Goal: Complete application form

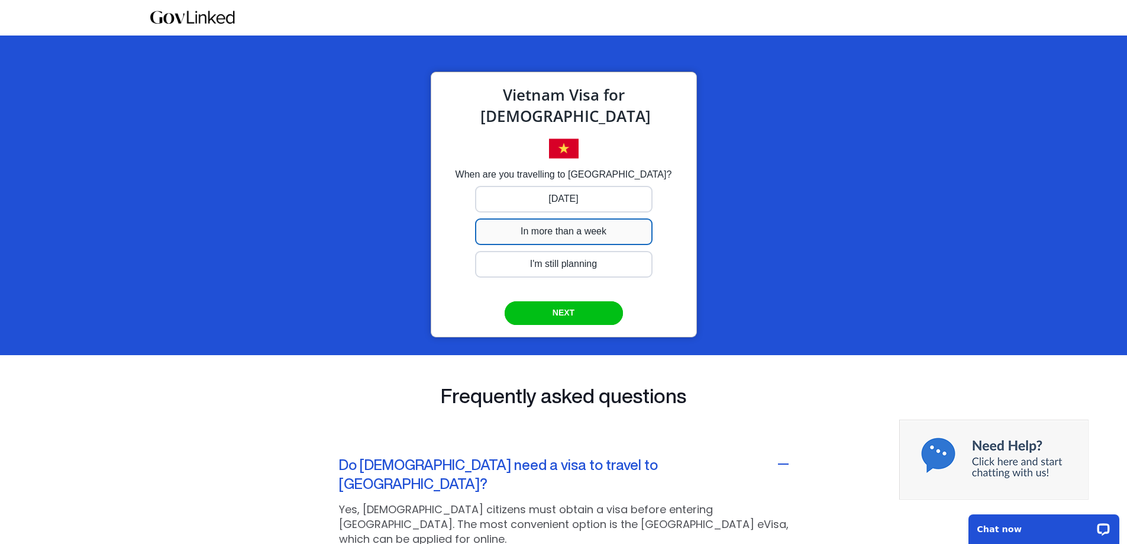
click at [549, 212] on div at bounding box center [564, 199] width 178 height 27
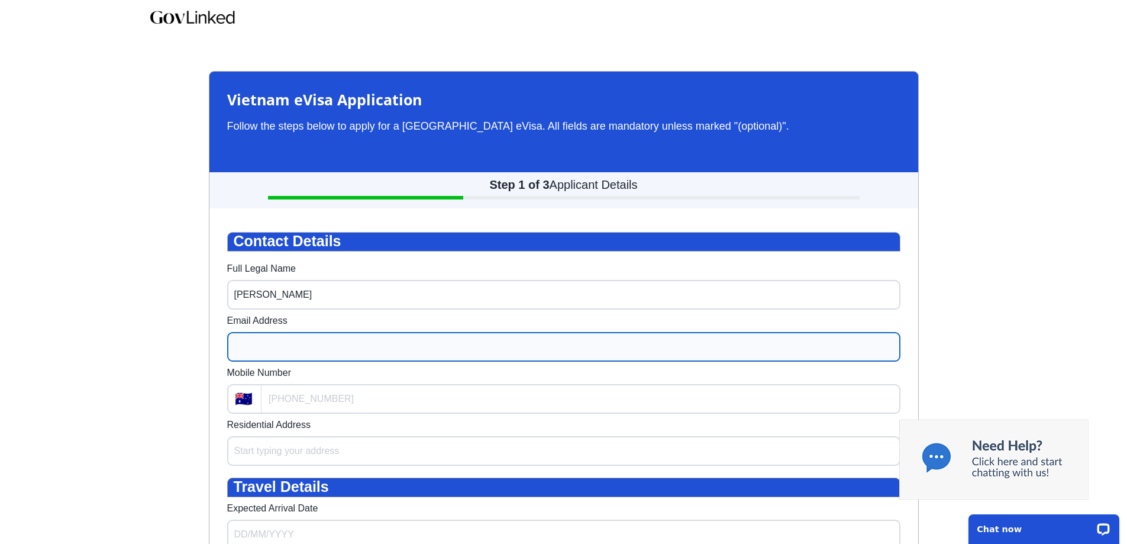
type input "[PERSON_NAME]"
click at [316, 361] on input "Email Address" at bounding box center [563, 347] width 673 height 30
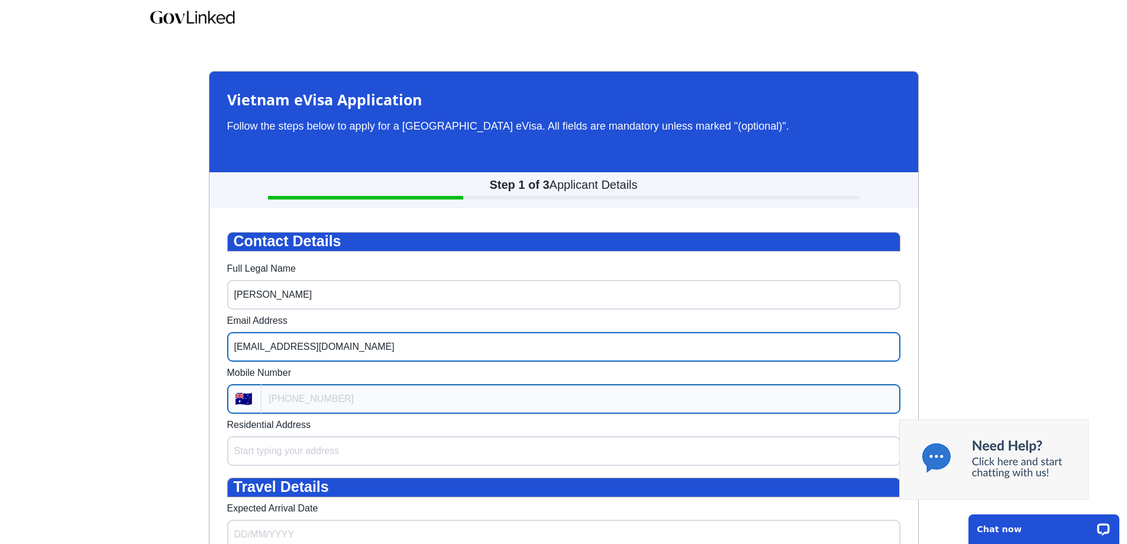
type input "[EMAIL_ADDRESS][DOMAIN_NAME]"
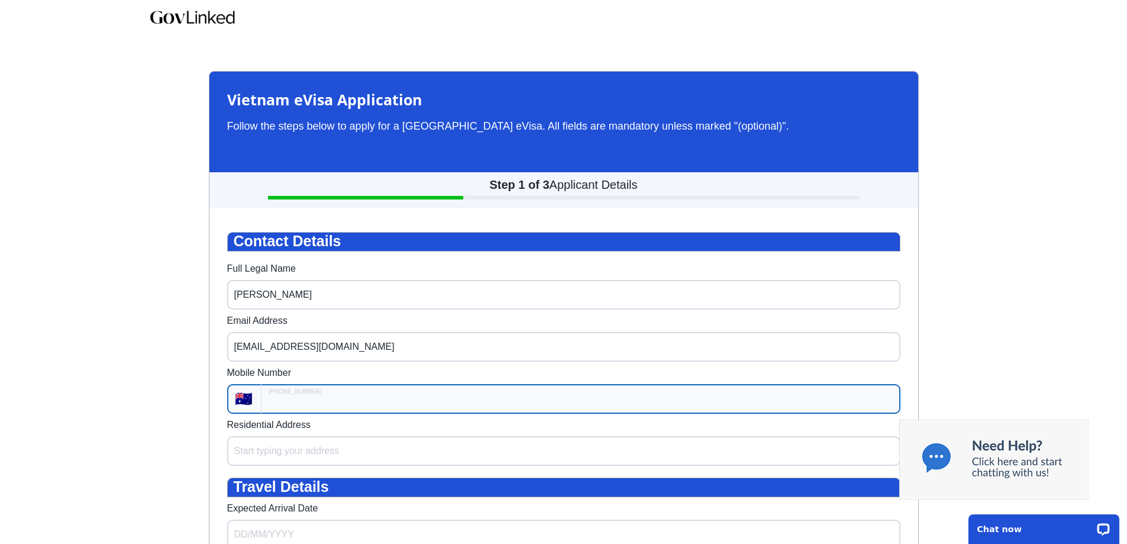
type input "+61"
click at [303, 414] on input "***" at bounding box center [581, 399] width 639 height 30
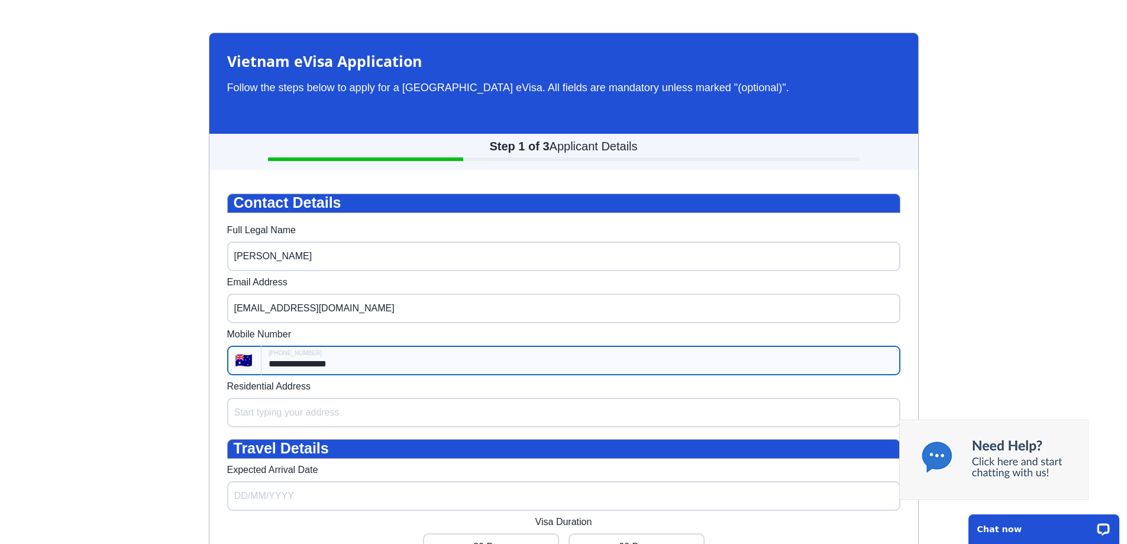
scroll to position [59, 0]
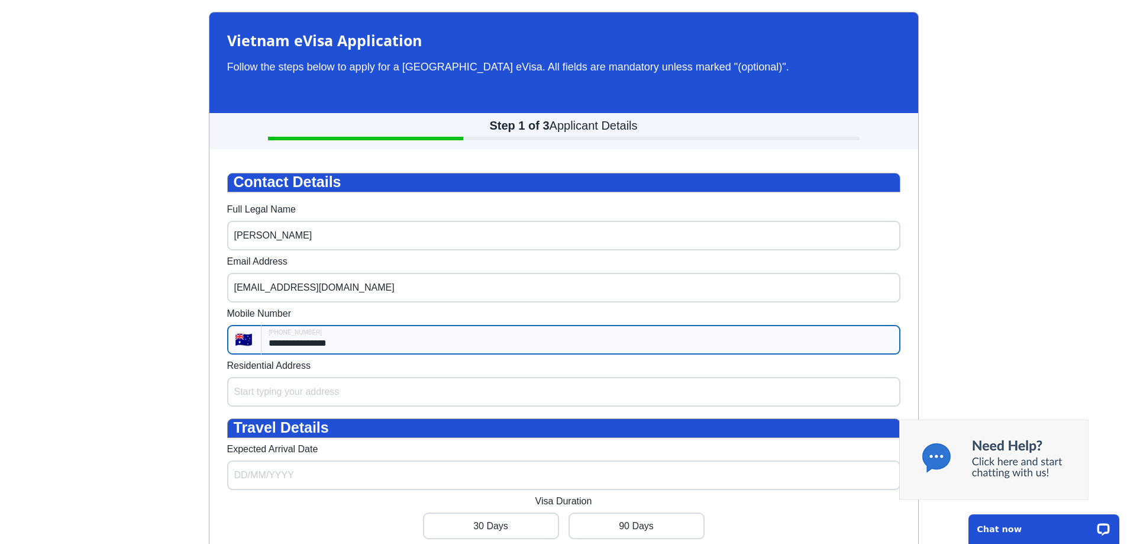
type input "**********"
click at [268, 433] on span "Travel Details" at bounding box center [281, 427] width 95 height 17
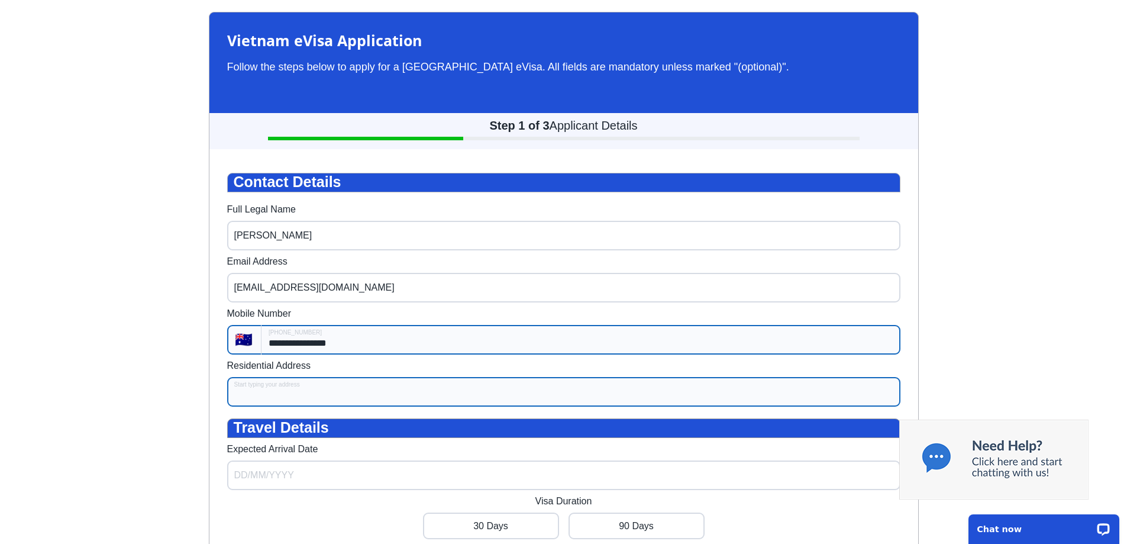
click at [256, 399] on input "Residential Address" at bounding box center [563, 392] width 673 height 30
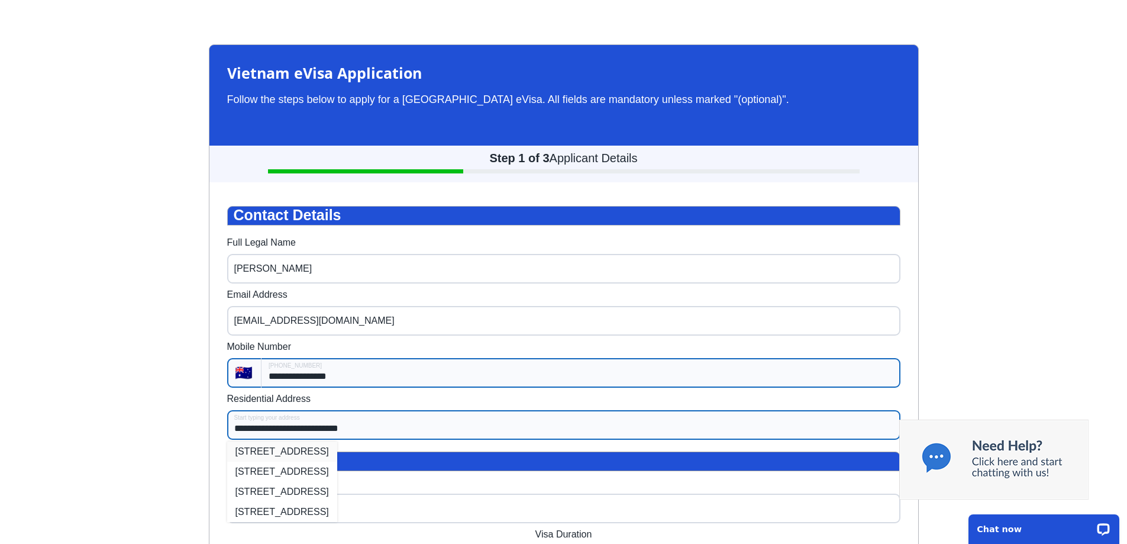
click at [303, 462] on li "[STREET_ADDRESS]" at bounding box center [282, 451] width 110 height 20
type input "**********"
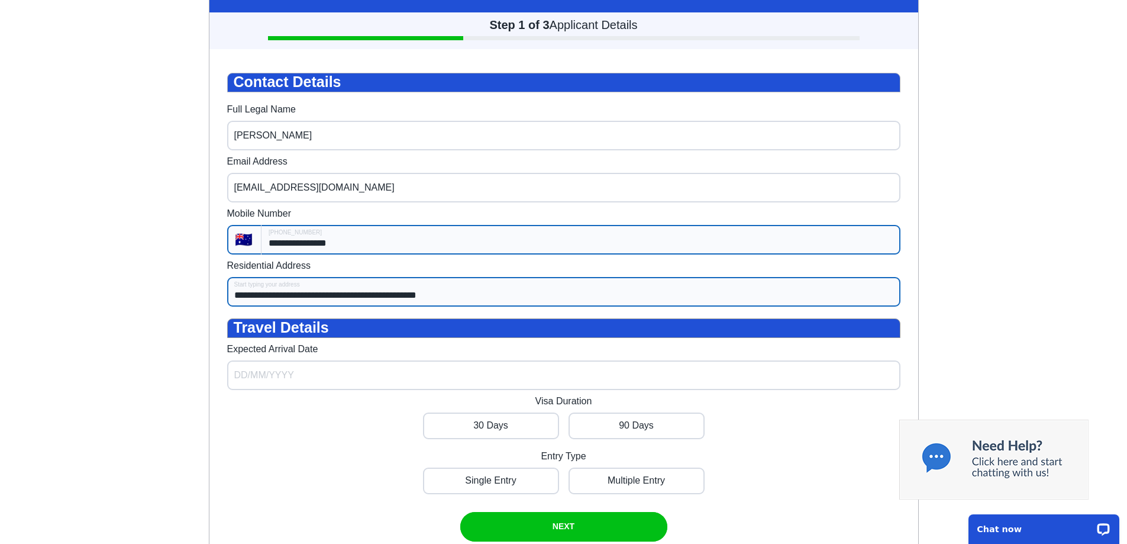
scroll to position [237, 0]
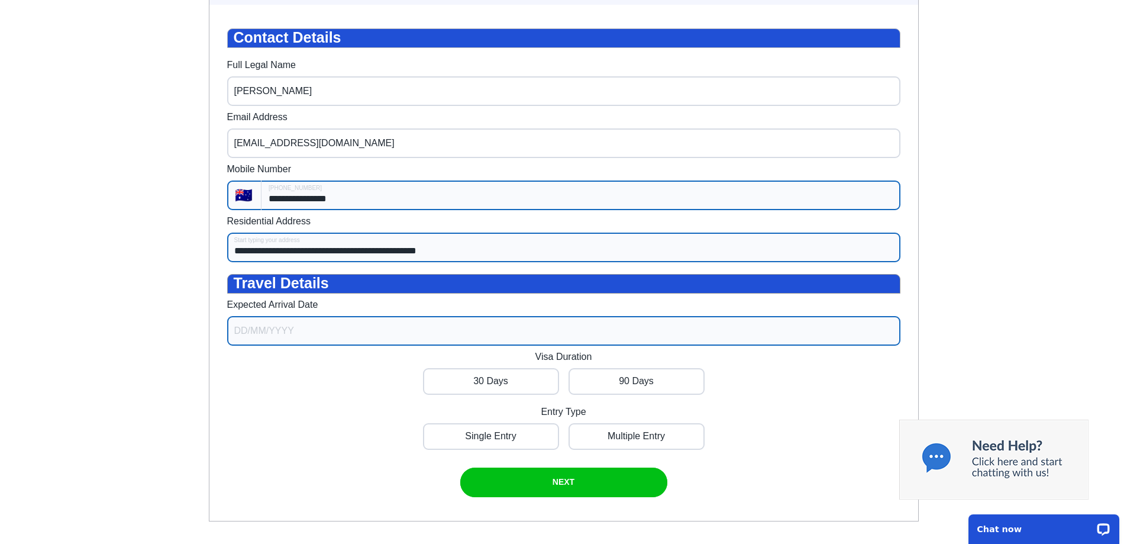
click at [302, 341] on input "Expected Arrival Date" at bounding box center [563, 331] width 673 height 30
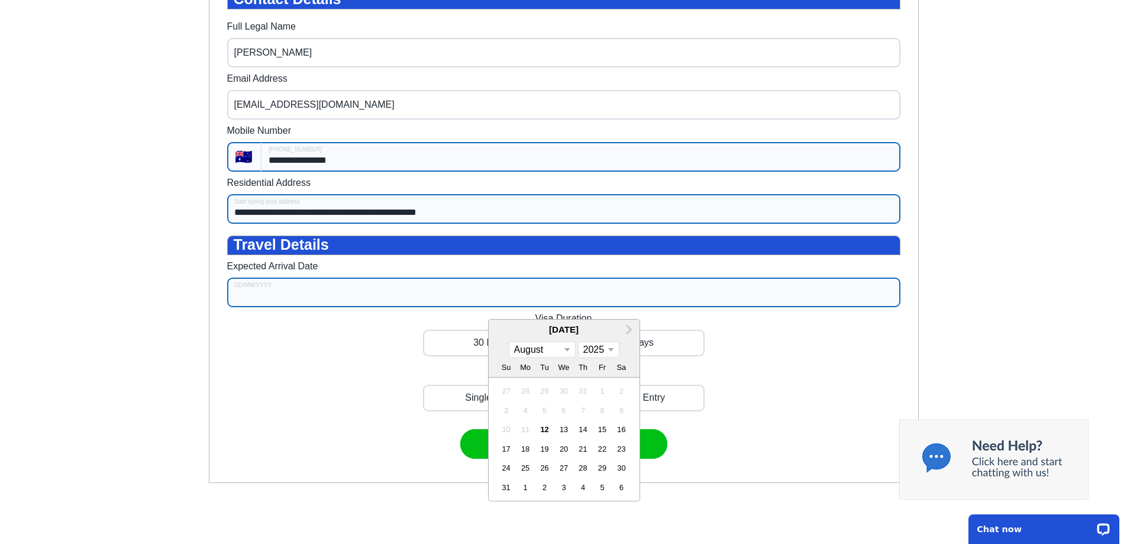
scroll to position [296, 0]
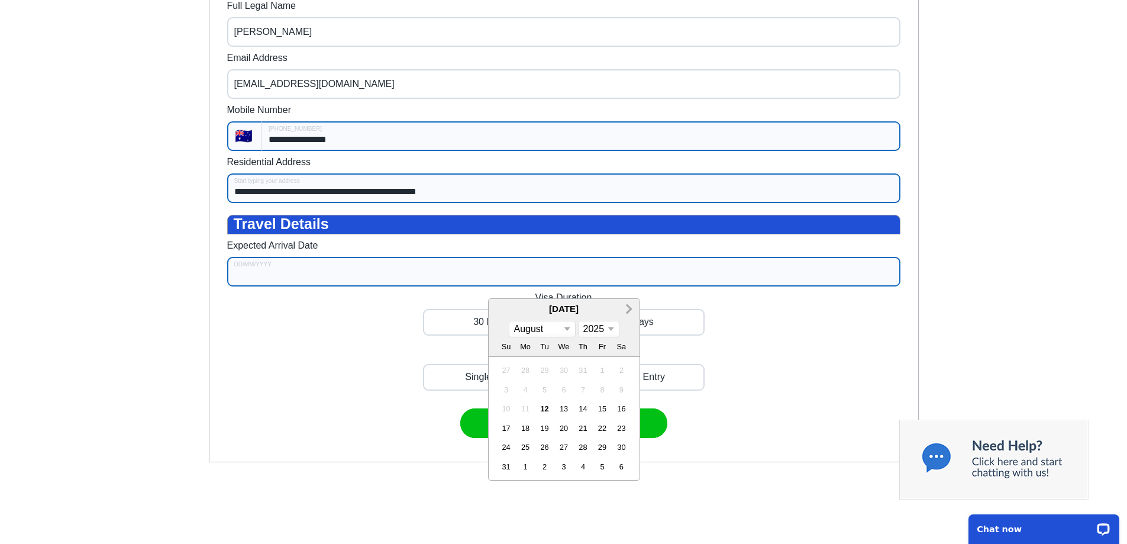
click at [628, 315] on span "Next Month" at bounding box center [628, 309] width 0 height 14
select select "8"
click at [523, 398] on div "8" at bounding box center [525, 390] width 16 height 16
type input "[DATE]"
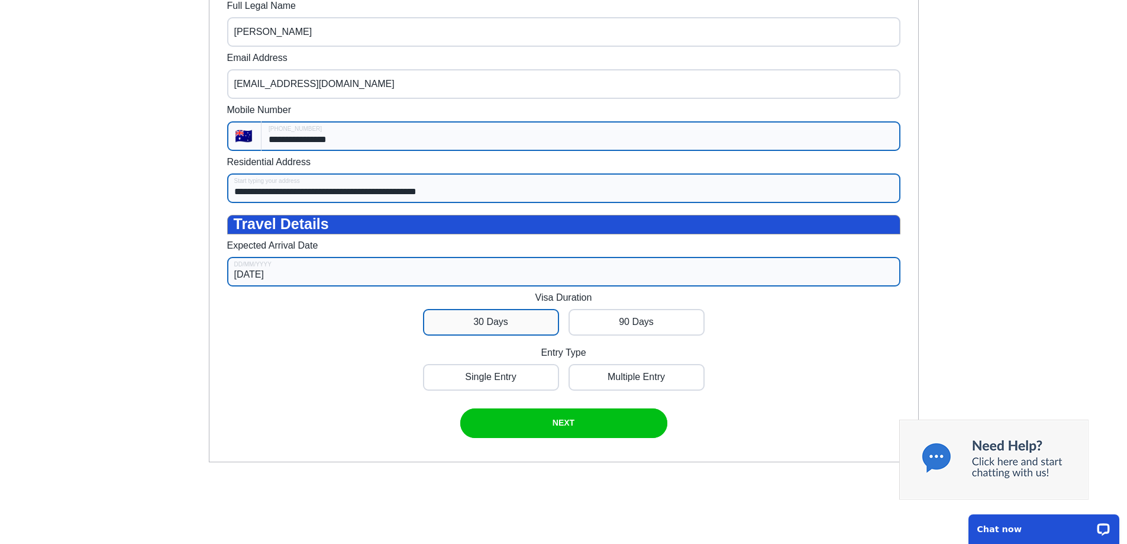
click at [484, 336] on div at bounding box center [491, 322] width 136 height 27
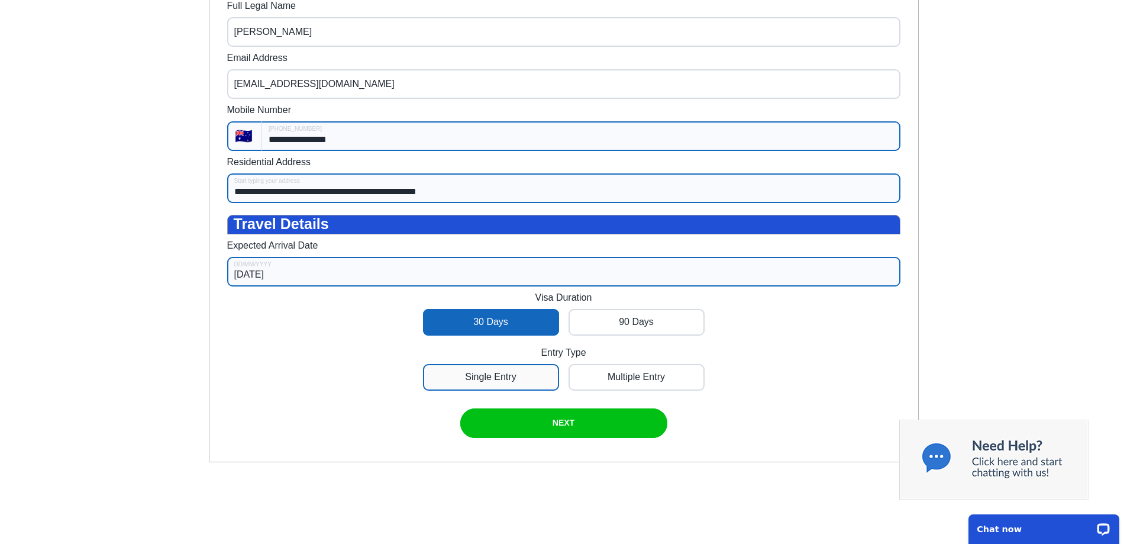
click at [486, 391] on div at bounding box center [491, 377] width 136 height 27
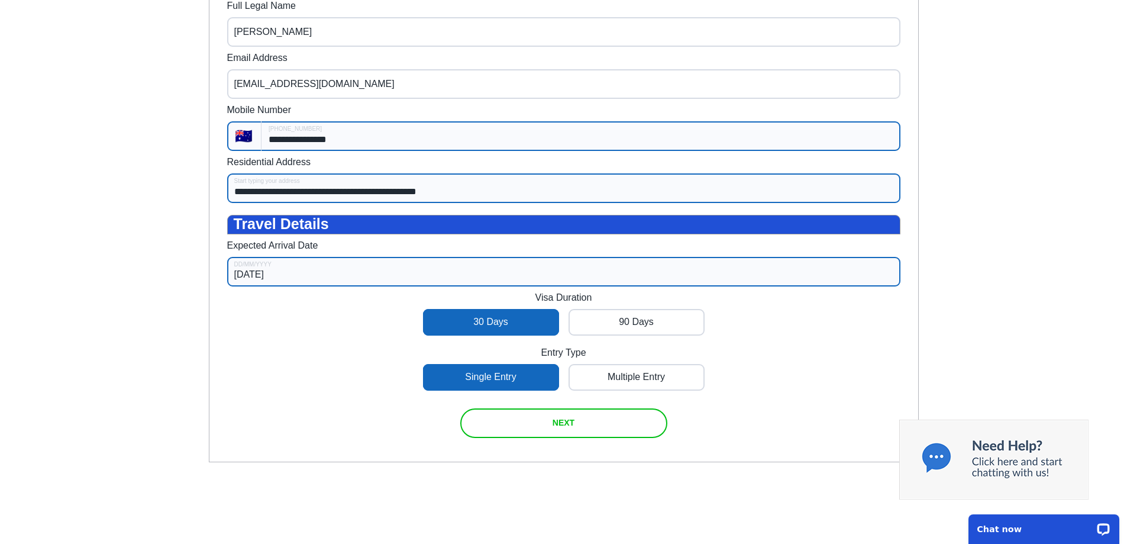
click at [526, 438] on div "submit" at bounding box center [563, 423] width 207 height 30
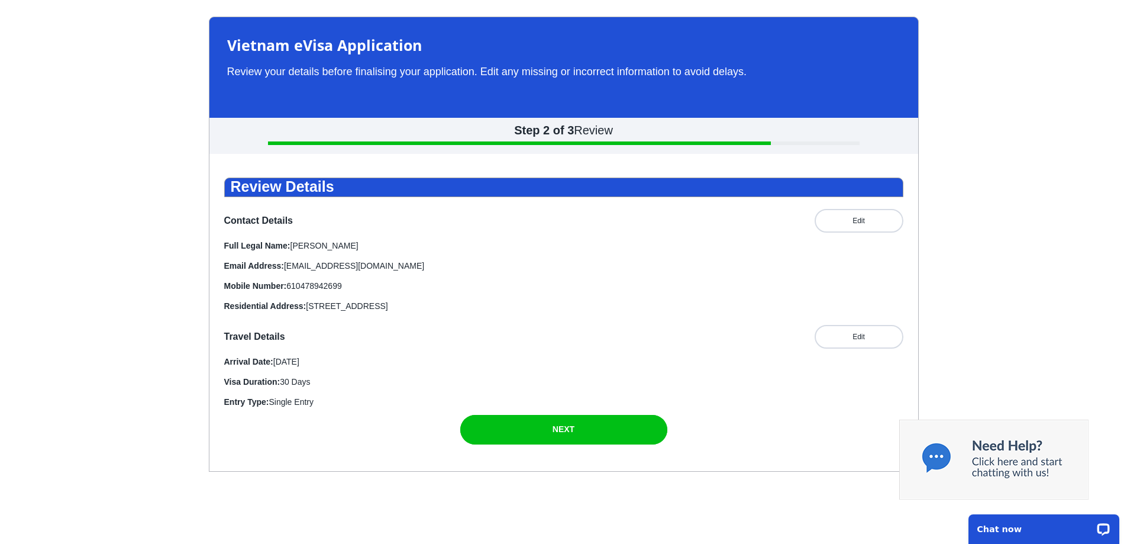
scroll to position [36, 0]
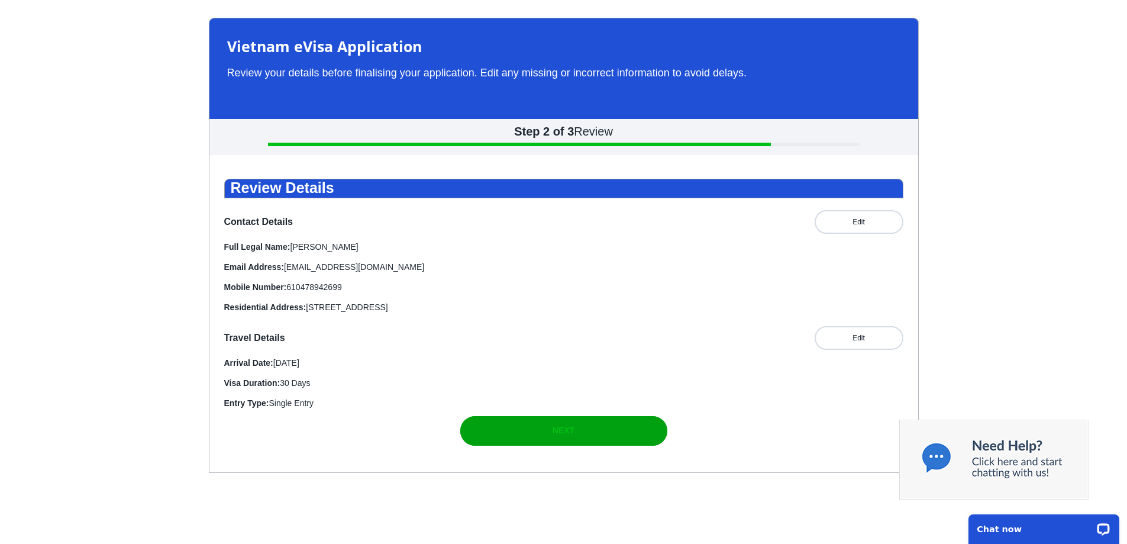
click at [598, 446] on div "submit" at bounding box center [563, 431] width 207 height 30
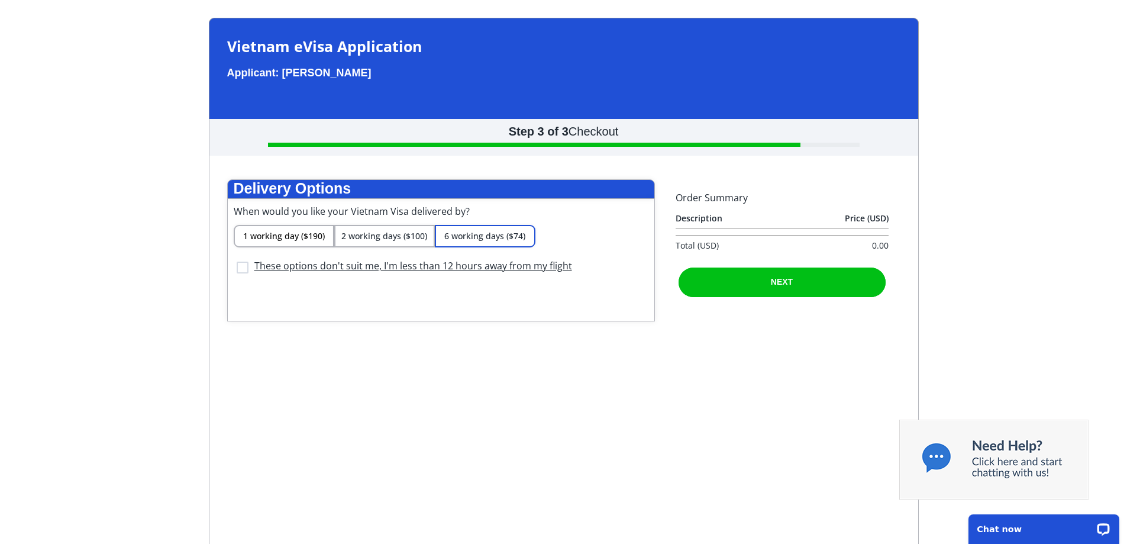
click at [468, 241] on span "6 working days ($74)" at bounding box center [484, 235] width 81 height 11
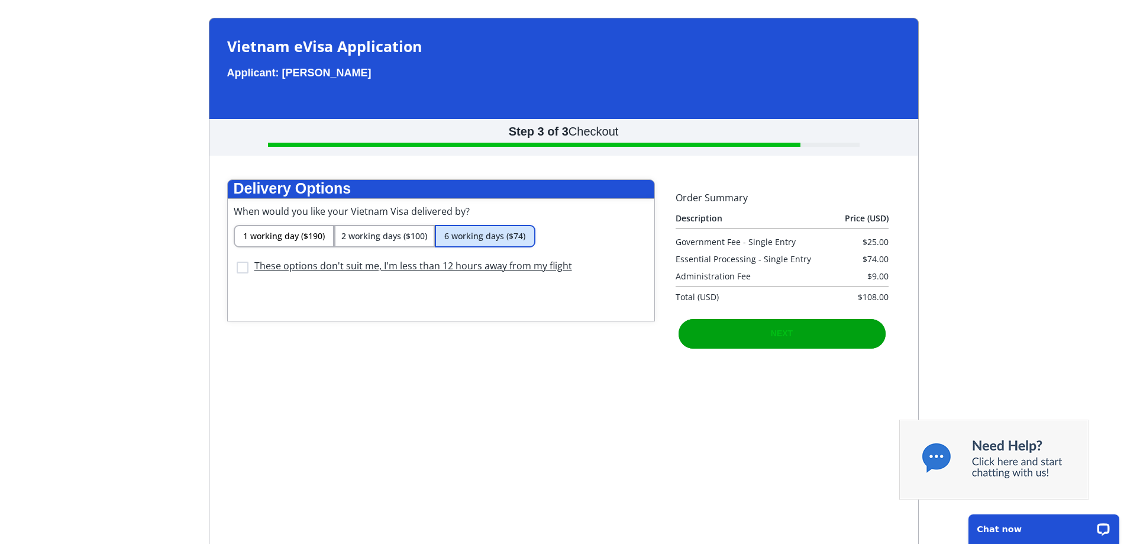
click at [791, 338] on span "NEXT" at bounding box center [782, 332] width 22 height 9
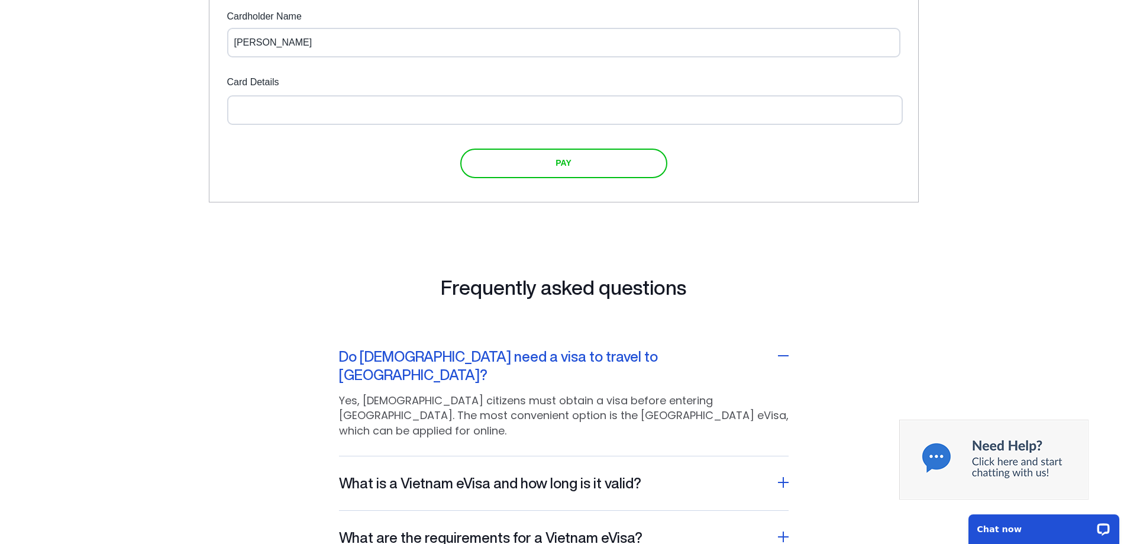
scroll to position [355, 0]
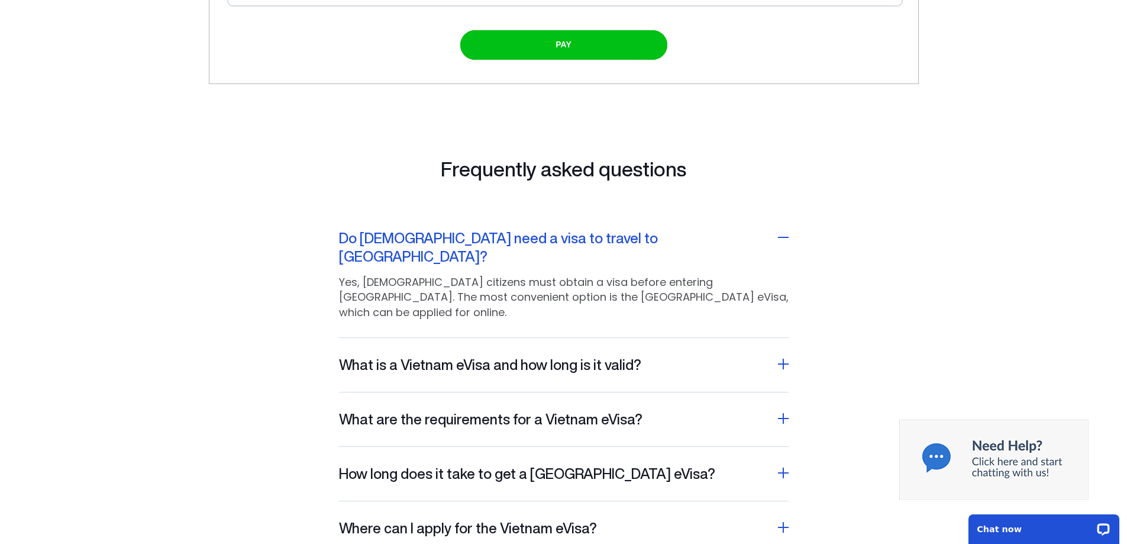
type input "[PERSON_NAME]"
click at [488, 356] on h2 "What is a Vietnam eVisa and how long is it valid?" at bounding box center [490, 365] width 302 height 18
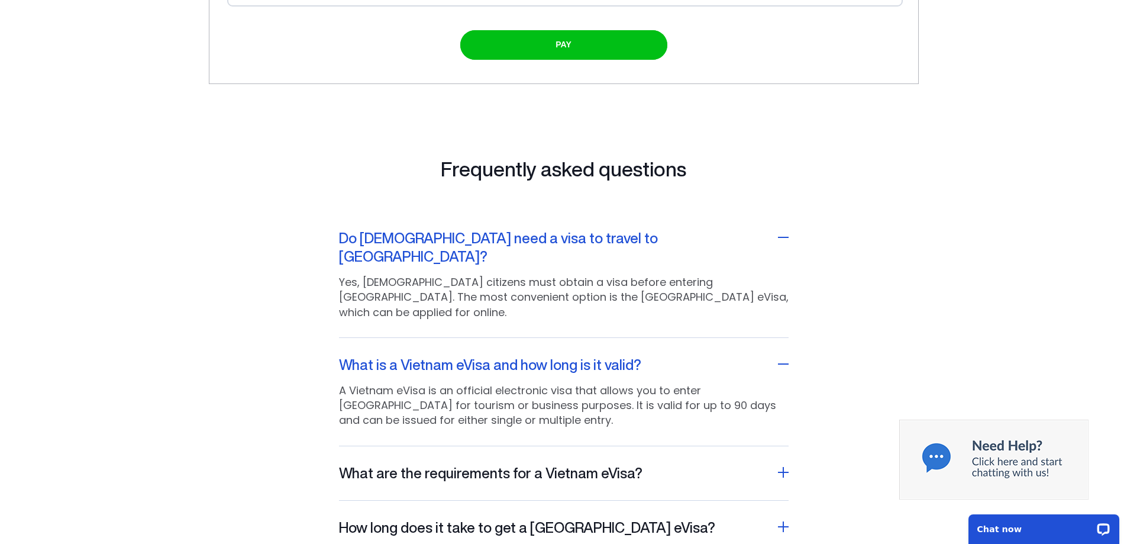
click at [488, 356] on h2 "What is a Vietnam eVisa and how long is it valid?" at bounding box center [490, 365] width 302 height 18
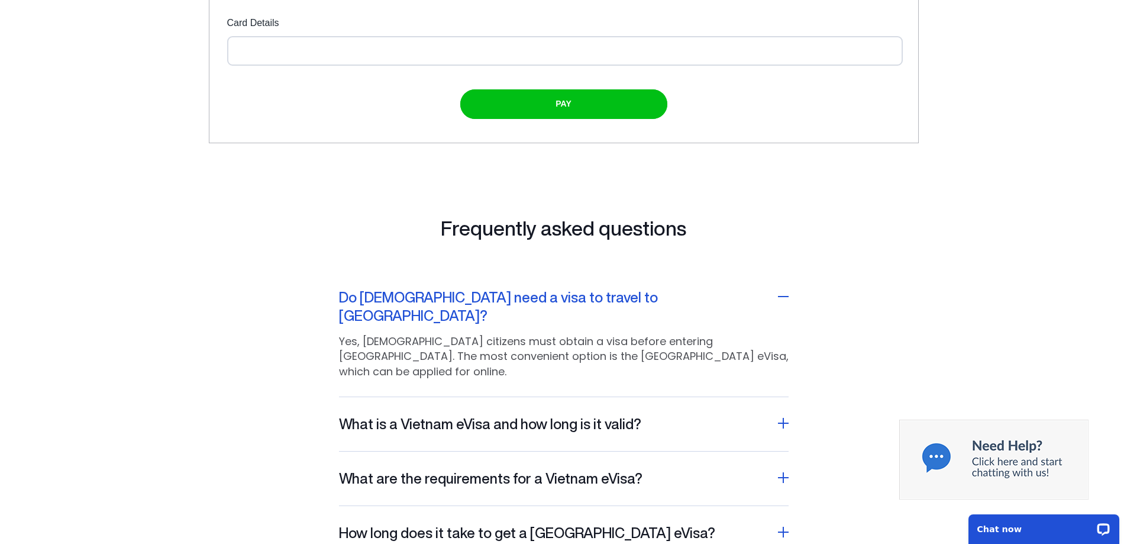
scroll to position [0, 0]
